Goal: Information Seeking & Learning: Learn about a topic

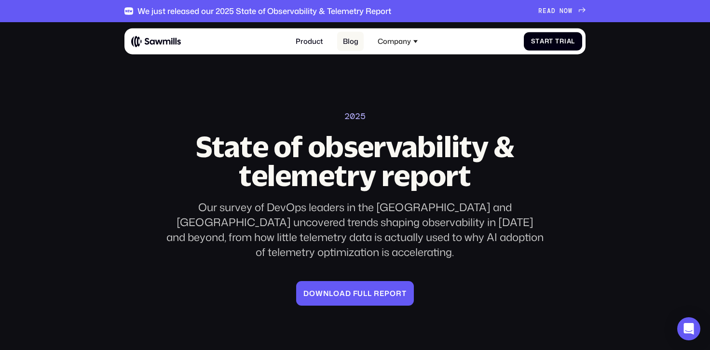
click at [347, 42] on link "Blog" at bounding box center [350, 41] width 26 height 19
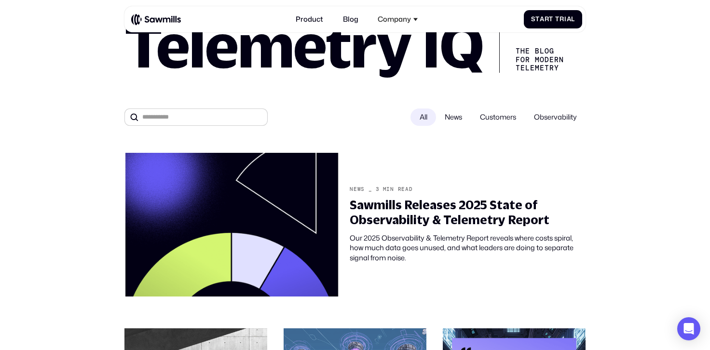
scroll to position [104, 0]
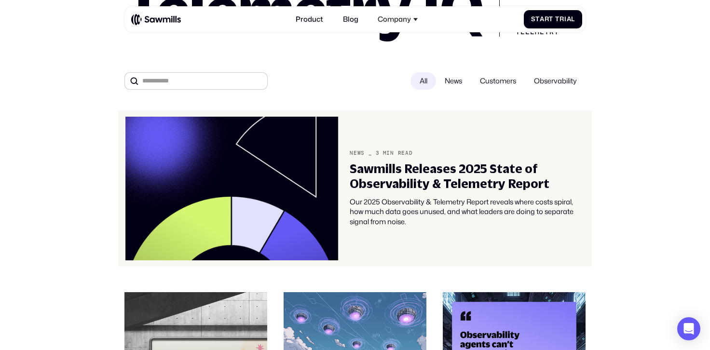
click at [453, 170] on div "Sawmills Releases 2025 State of Observability & Telemetry Report" at bounding box center [468, 176] width 236 height 29
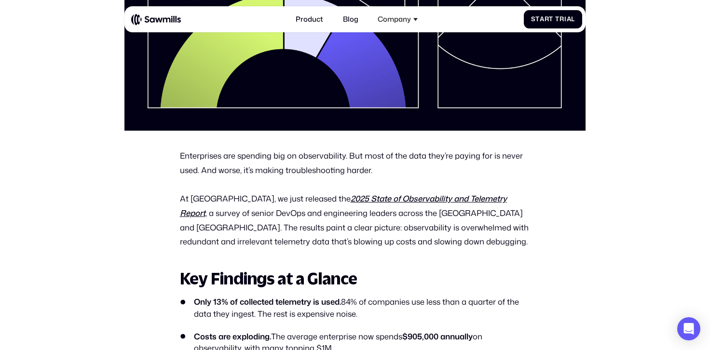
scroll to position [332, 0]
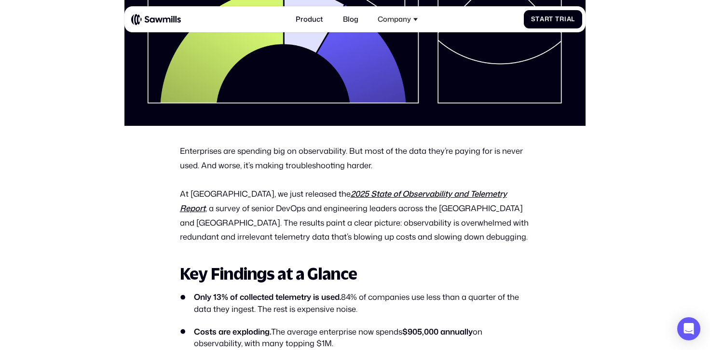
click at [386, 151] on p "Enterprises are spending big on observability. But most of the data they’re pay…" at bounding box center [355, 158] width 351 height 29
click at [393, 165] on p "Enterprises are spending big on observability. But most of the data they’re pay…" at bounding box center [355, 158] width 351 height 29
click at [339, 221] on p "At Sawmills, we just released the 2025 State of Observability and Telemetry Rep…" at bounding box center [355, 215] width 351 height 57
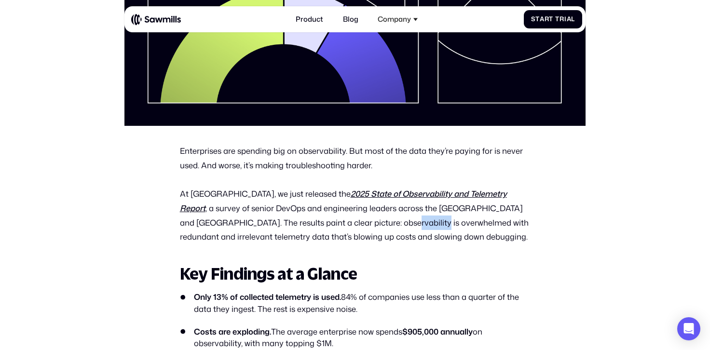
click at [339, 221] on p "At Sawmills, we just released the 2025 State of Observability and Telemetry Rep…" at bounding box center [355, 215] width 351 height 57
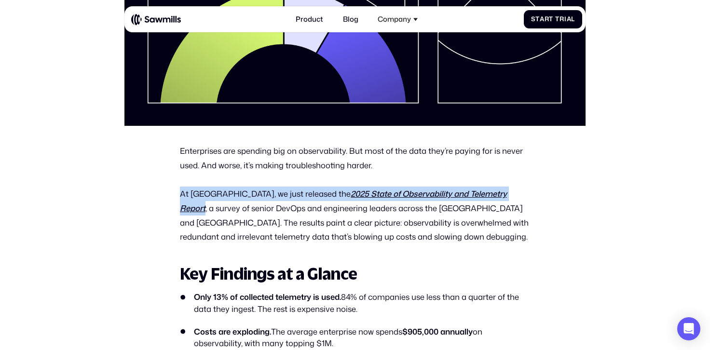
click at [339, 221] on p "At Sawmills, we just released the 2025 State of Observability and Telemetry Rep…" at bounding box center [355, 215] width 351 height 57
click at [298, 224] on p "At Sawmills, we just released the 2025 State of Observability and Telemetry Rep…" at bounding box center [355, 215] width 351 height 57
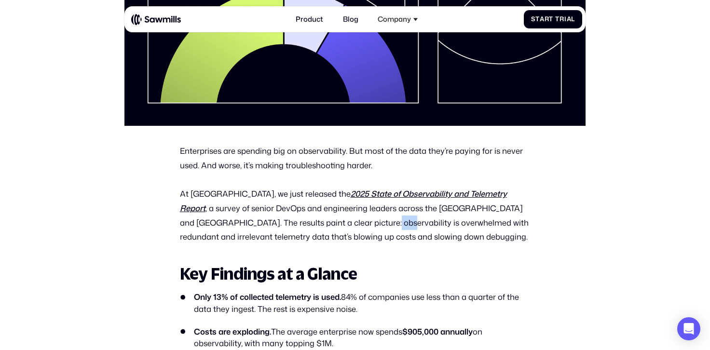
click at [298, 224] on p "At Sawmills, we just released the 2025 State of Observability and Telemetry Rep…" at bounding box center [355, 215] width 351 height 57
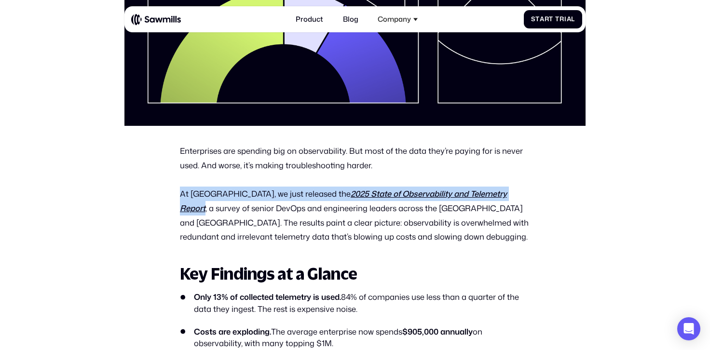
click at [298, 224] on p "At Sawmills, we just released the 2025 State of Observability and Telemetry Rep…" at bounding box center [355, 215] width 351 height 57
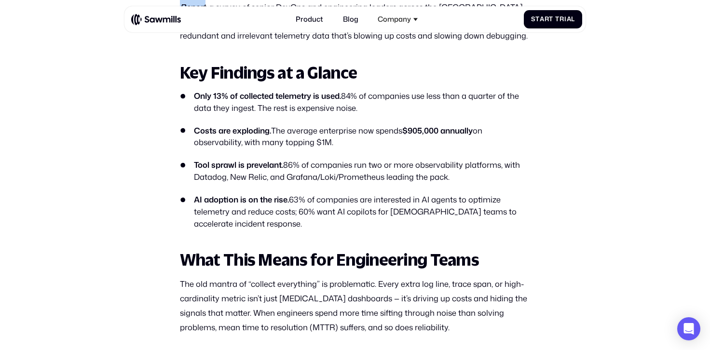
scroll to position [534, 0]
